Goal: Check status: Check status

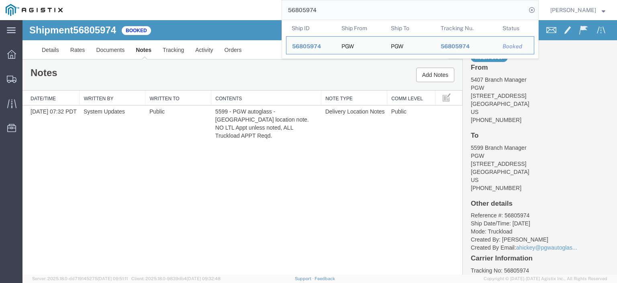
drag, startPoint x: 222, startPoint y: -2, endPoint x: 180, endPoint y: -8, distance: 41.9
click at [180, 0] on html "main_menu Created with Sketch. Collapse Menu Dashboard Shipments Traffic Resour…" at bounding box center [308, 141] width 617 height 283
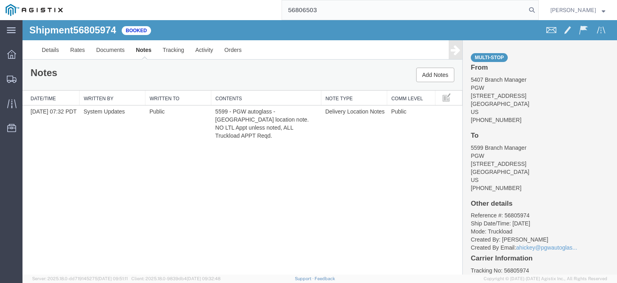
type input "56806503"
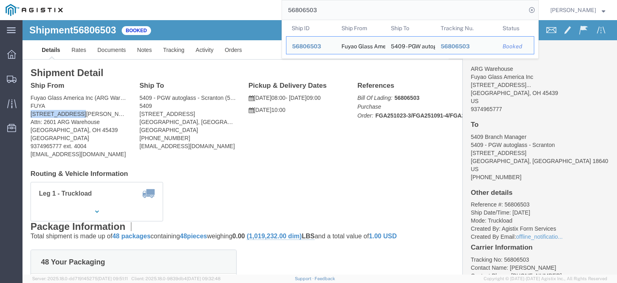
drag, startPoint x: 31, startPoint y: 94, endPoint x: 11, endPoint y: 95, distance: 20.5
click div "Ship From Fuyao Glass America Inc (ARG Warehouse) FUYA [STREET_ADDRESS][PERSON_…"
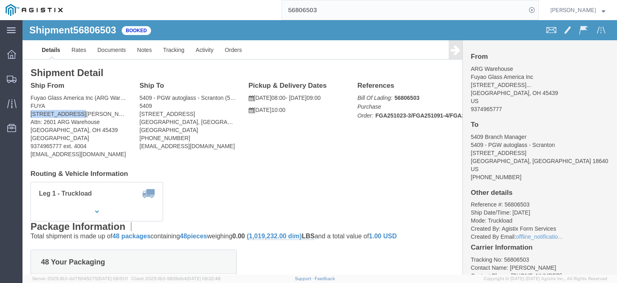
copy address "[STREET_ADDRESS][PERSON_NAME]"
drag, startPoint x: 170, startPoint y: 95, endPoint x: 109, endPoint y: 93, distance: 60.3
click div "Ship To 5409 - PGW autoglass - Scranton (5409 Branch Manager) [STREET_ADDRESS] …"
copy address "[STREET_ADDRESS]"
click link "Rates"
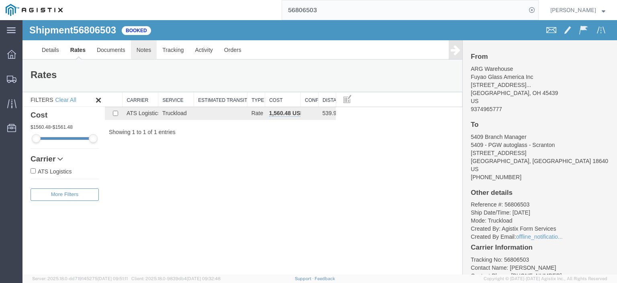
click at [151, 59] on link "Notes" at bounding box center [144, 49] width 26 height 19
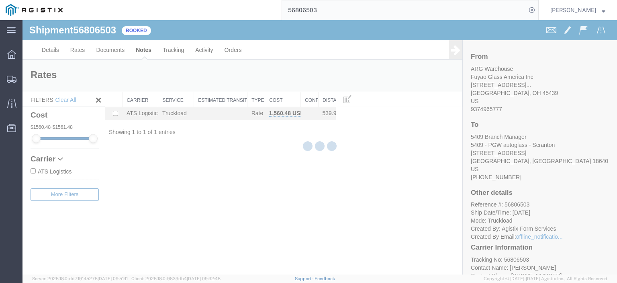
click at [151, 59] on div at bounding box center [320, 147] width 595 height 254
